Goal: Find contact information: Find contact information

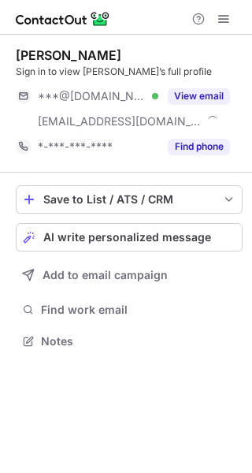
scroll to position [330, 252]
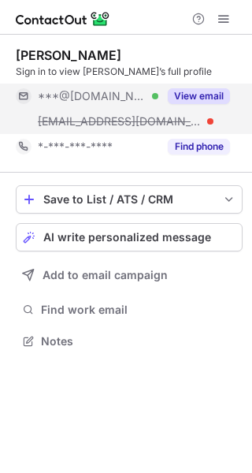
click at [213, 87] on div "View email" at bounding box center [194, 96] width 72 height 25
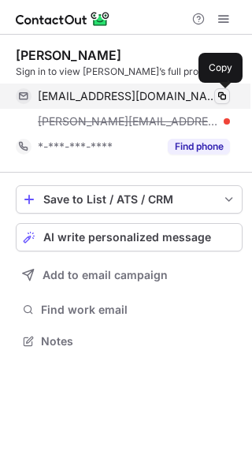
click at [221, 96] on span at bounding box center [222, 96] width 13 height 13
